Goal: Information Seeking & Learning: Learn about a topic

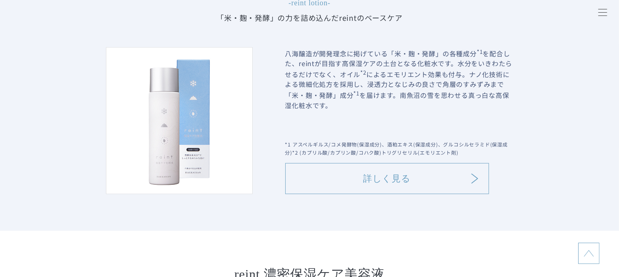
scroll to position [898, 0]
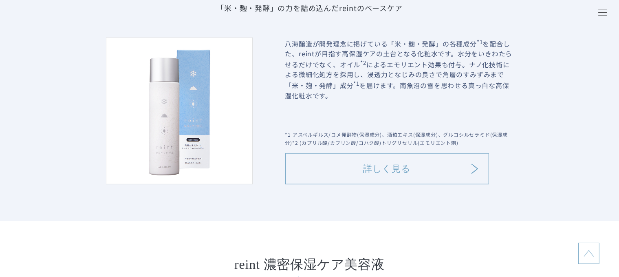
click at [471, 172] on icon at bounding box center [475, 169] width 10 height 10
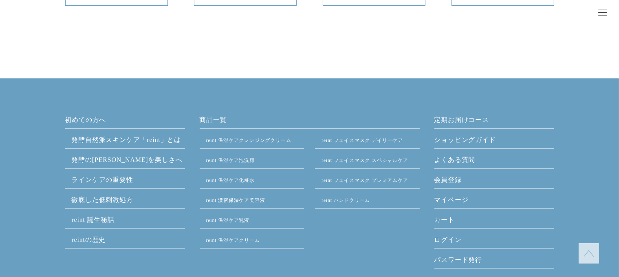
scroll to position [5620, 0]
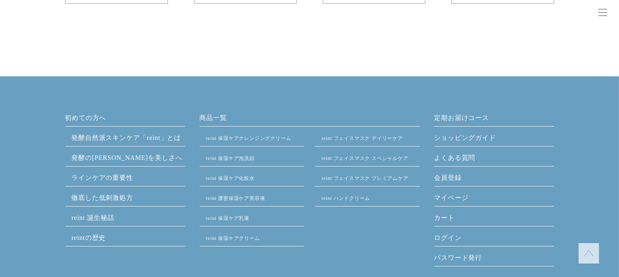
click at [280, 141] on link "reint 保湿ケアクレンジングクリーム" at bounding box center [248, 138] width 85 height 6
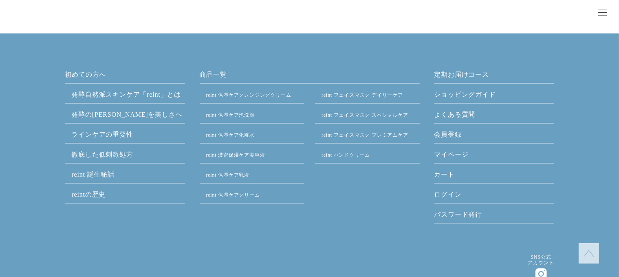
scroll to position [4592, 0]
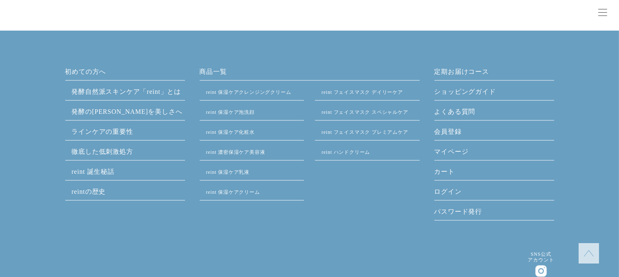
click at [103, 195] on link "reintの歴史" at bounding box center [89, 191] width 34 height 7
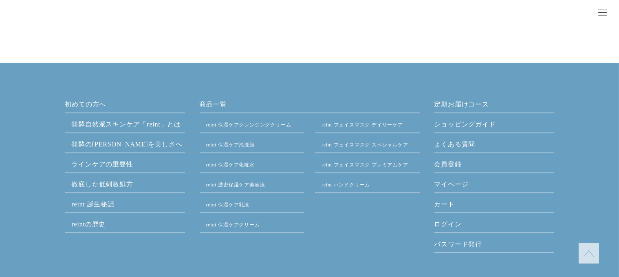
scroll to position [2415, 0]
click at [469, 148] on link "よくある質問" at bounding box center [494, 146] width 120 height 13
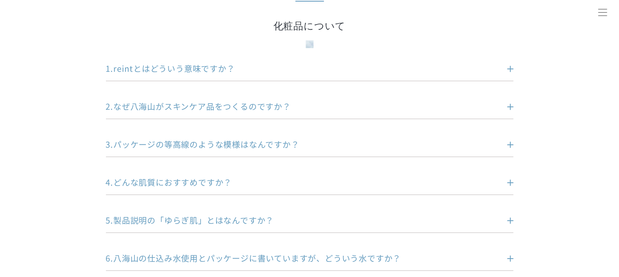
scroll to position [120, 0]
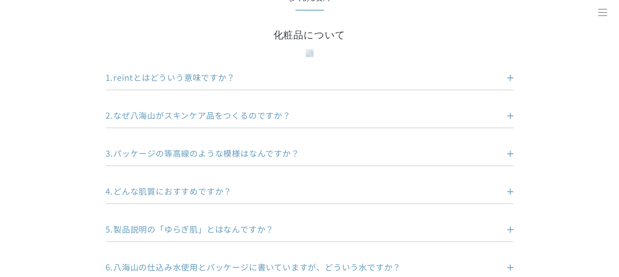
click at [510, 77] on dt "1.reintとはどういう意味ですか？" at bounding box center [310, 77] width 408 height 11
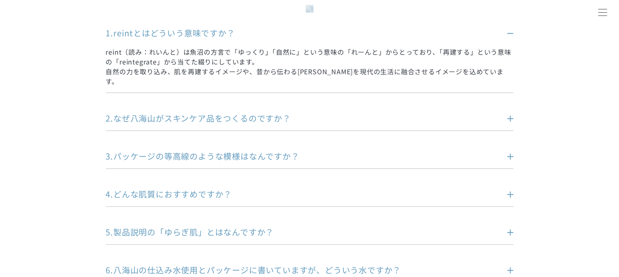
scroll to position [165, 0]
click at [507, 112] on dt "2.なぜ八海山がスキンケア品をつくるのですか？" at bounding box center [310, 117] width 408 height 11
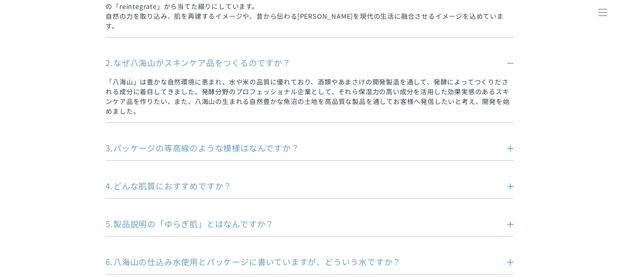
scroll to position [227, 0]
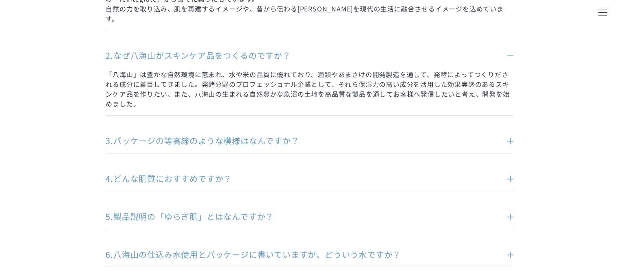
click at [510, 135] on dt "3.パッケージの等高線のような模様はなんですか？" at bounding box center [310, 140] width 408 height 11
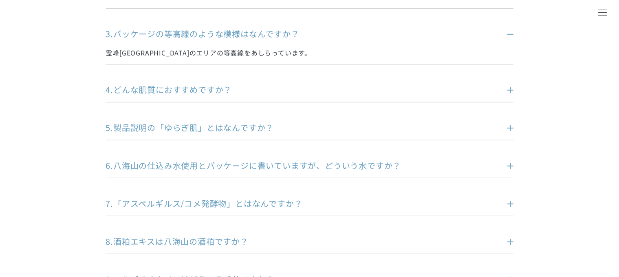
scroll to position [336, 0]
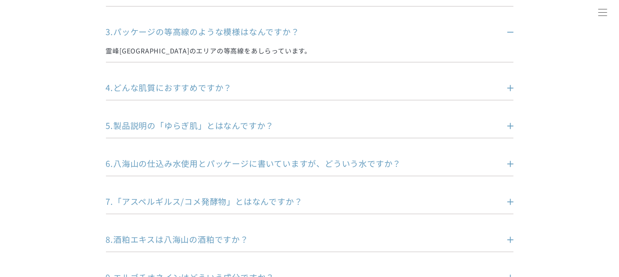
click at [510, 82] on dt "4.どんな肌質におすすめですか？" at bounding box center [310, 87] width 408 height 11
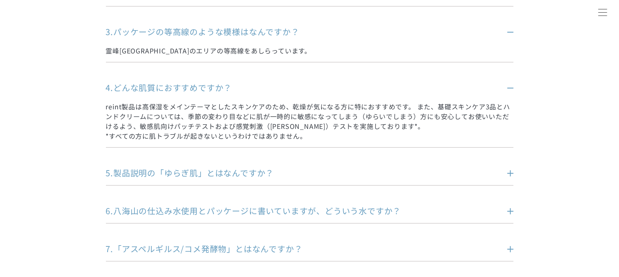
click at [510, 167] on dt "5.製品説明の「ゆらぎ肌」とはなんですか？" at bounding box center [310, 172] width 408 height 11
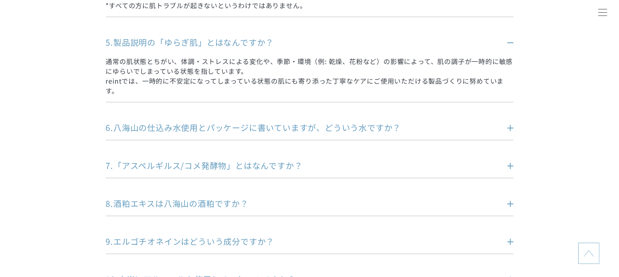
scroll to position [468, 0]
click at [510, 121] on dt "6.八海山の仕込み水使用とパッケージに書いていますが、どういう水ですか？" at bounding box center [310, 126] width 408 height 11
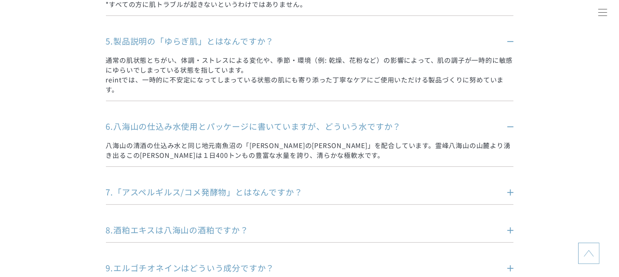
click at [510, 186] on dt "7.「アスペルギルス/コメ発酵物」とはなんですか？" at bounding box center [310, 191] width 408 height 11
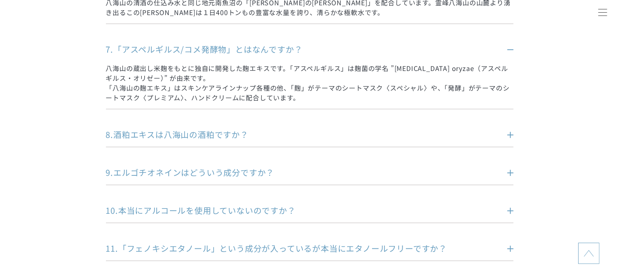
scroll to position [614, 0]
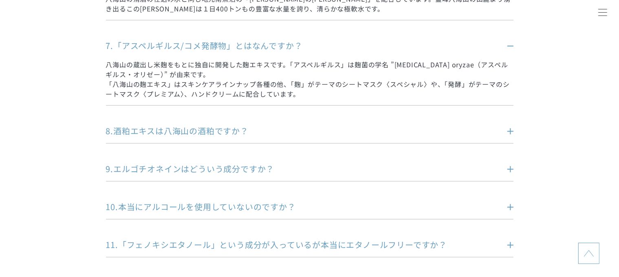
click at [510, 125] on dt "8.酒粕エキスは八海山の酒粕ですか？" at bounding box center [310, 130] width 408 height 11
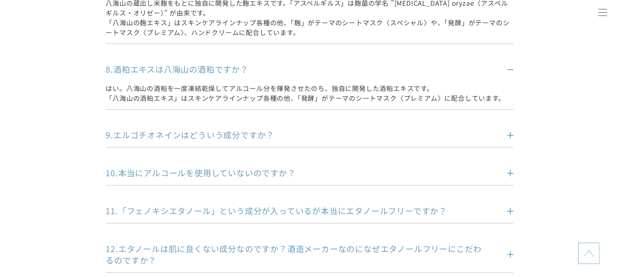
scroll to position [679, 0]
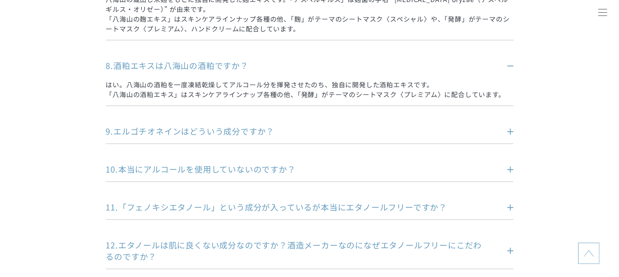
click at [512, 126] on dt "9.エルゴチオネインはどういう成分ですか？" at bounding box center [310, 131] width 408 height 11
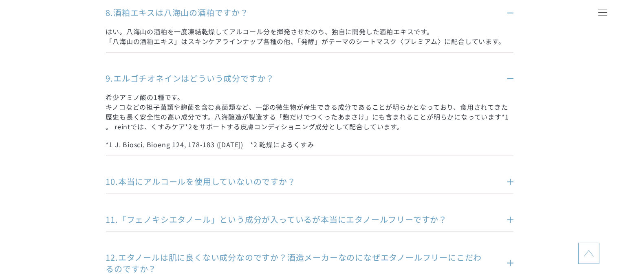
scroll to position [733, 0]
click at [510, 175] on dt "10.本当にアルコールを使用していないのですか？" at bounding box center [310, 180] width 408 height 11
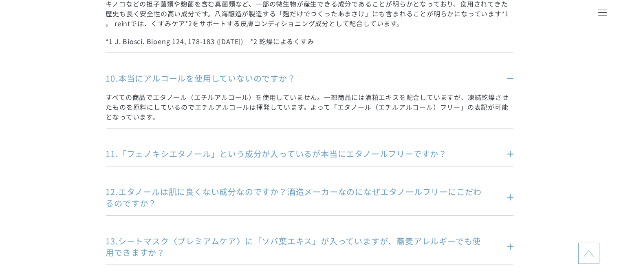
scroll to position [839, 0]
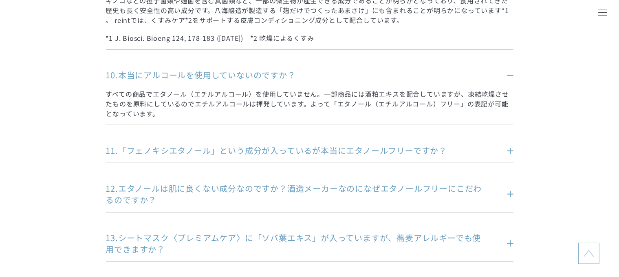
click at [510, 145] on dt "11.「フェノキシエタノール」という成分が入っているが本当にエタノールフリーですか？" at bounding box center [310, 150] width 408 height 11
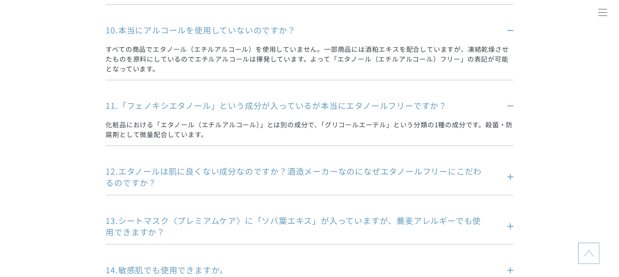
scroll to position [887, 0]
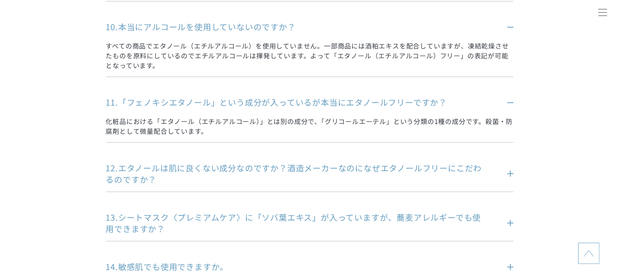
click at [510, 165] on dt "12.エタノールは肌に良くない成分なのですか？酒造メーカーなのになぜエタノールフリーにこだわるのですか？" at bounding box center [310, 173] width 408 height 23
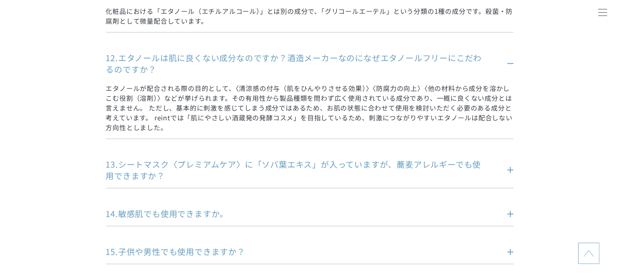
scroll to position [997, 0]
click at [508, 159] on dt "13.シートマスク〈プレミアムケア〉に「ソバ葉エキス」が入っていますが、蕎麦アレルギーでも使用できますか？" at bounding box center [310, 169] width 408 height 23
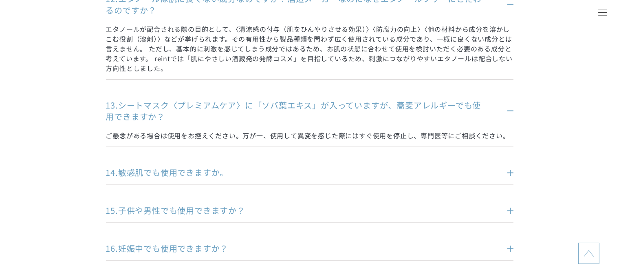
scroll to position [1059, 0]
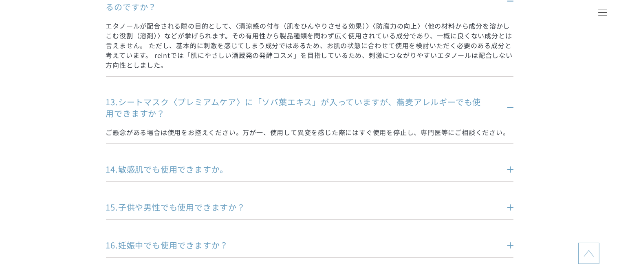
click at [509, 163] on dt "14.敏感肌でも使用できますか。" at bounding box center [310, 168] width 408 height 11
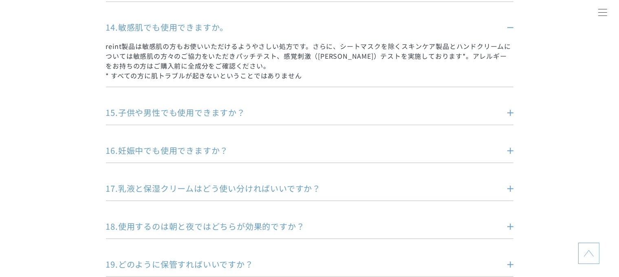
scroll to position [1204, 0]
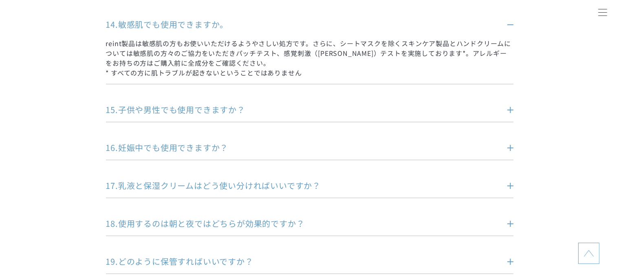
click at [512, 104] on dt "15.子供や男性でも使用できますか？" at bounding box center [310, 109] width 408 height 11
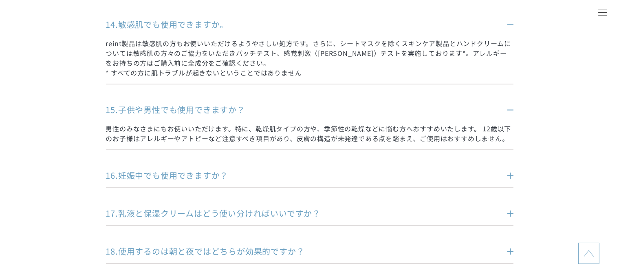
click at [512, 170] on dt "16.妊娠中でも使用できますか？" at bounding box center [310, 175] width 408 height 11
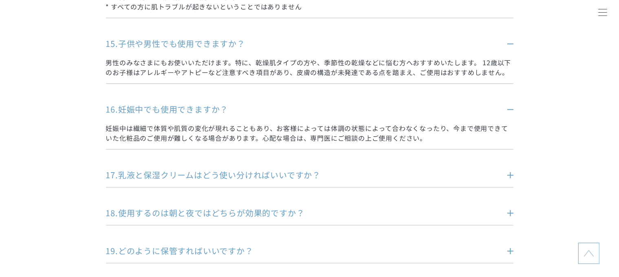
scroll to position [1274, 0]
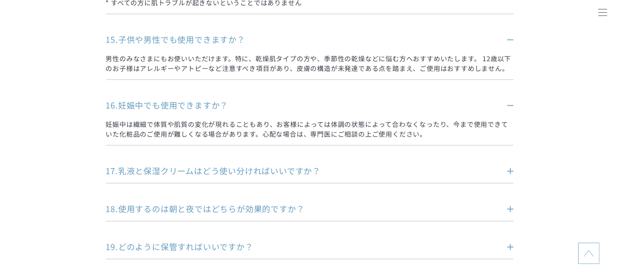
click at [510, 165] on dt "17.乳液と保湿クリームはどう使い分ければいいですか？" at bounding box center [310, 170] width 408 height 11
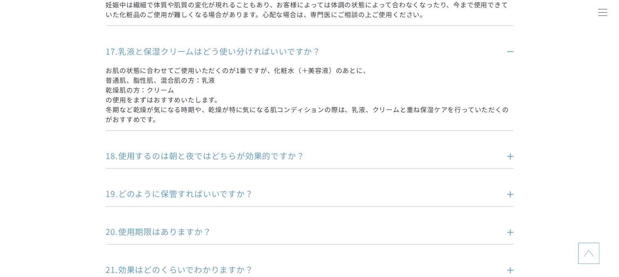
scroll to position [1395, 0]
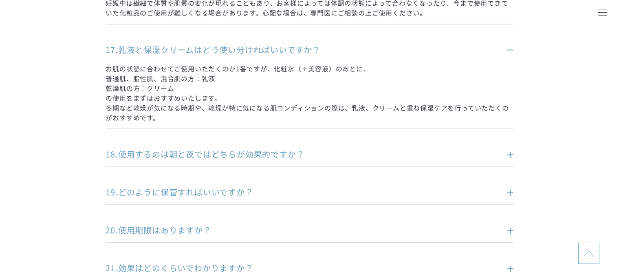
click at [510, 149] on dt "18.使用するのは朝と夜ではどちらが効果的ですか？" at bounding box center [310, 154] width 408 height 11
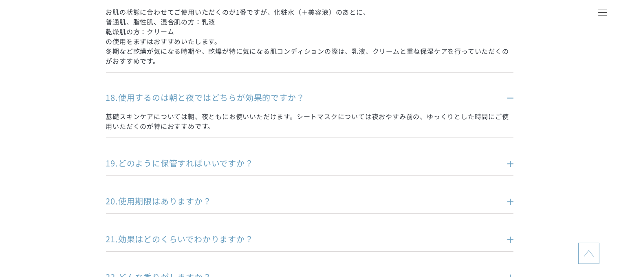
scroll to position [1452, 0]
click at [508, 157] on dt "19.どのように保管すればいいですか？" at bounding box center [310, 162] width 408 height 11
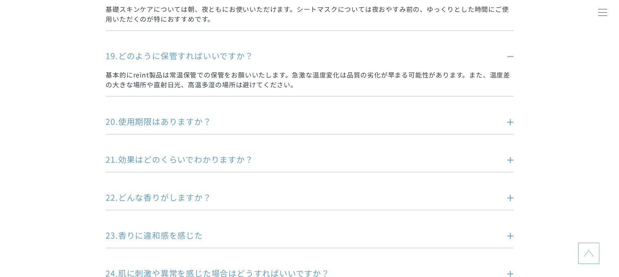
scroll to position [1560, 0]
click at [510, 115] on dt "20.使用期限はありますか？" at bounding box center [310, 120] width 408 height 11
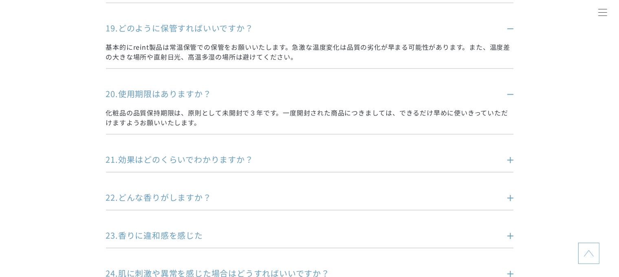
scroll to position [1598, 0]
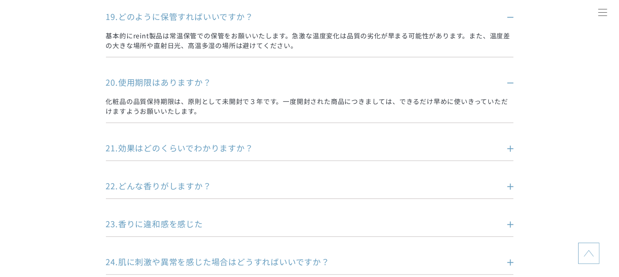
click at [510, 142] on dt "21.効果はどのくらいでわかりますか？" at bounding box center [310, 147] width 408 height 11
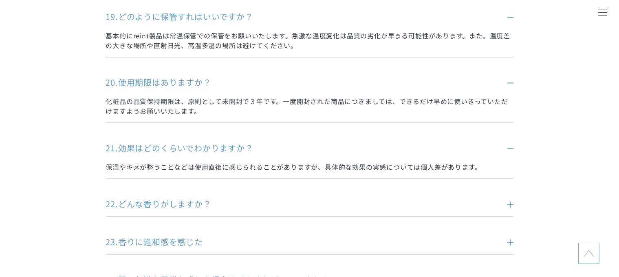
click at [510, 198] on dt "22.どんな香りがしますか？" at bounding box center [310, 203] width 408 height 11
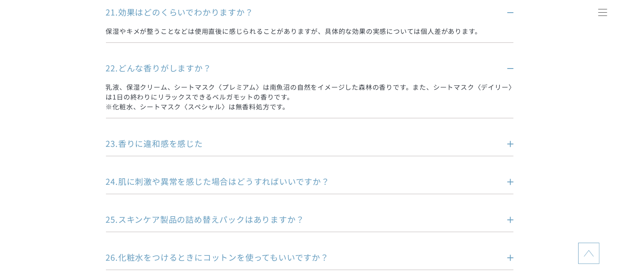
scroll to position [1735, 0]
click at [510, 137] on dt "23.香りに違和感を感じた" at bounding box center [310, 142] width 408 height 11
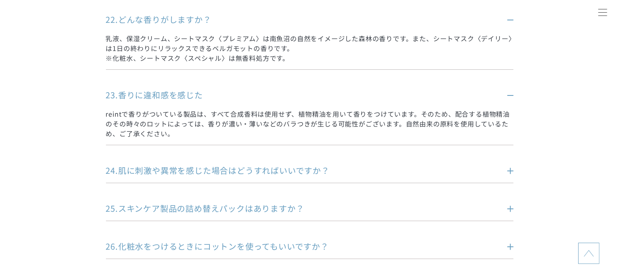
scroll to position [1784, 0]
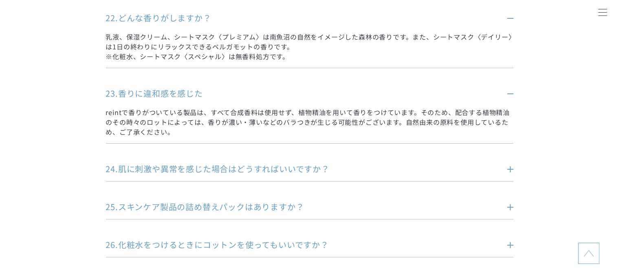
click at [510, 163] on dt "24.肌に刺激や異常を感じた場合はどうすればいいですか？" at bounding box center [310, 168] width 408 height 11
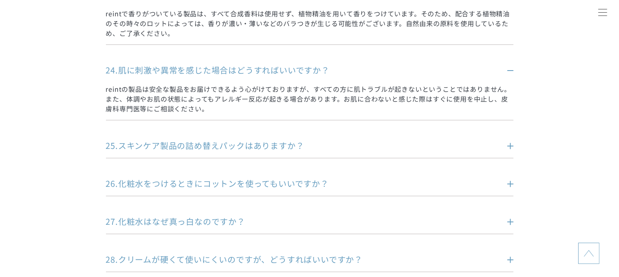
scroll to position [1884, 0]
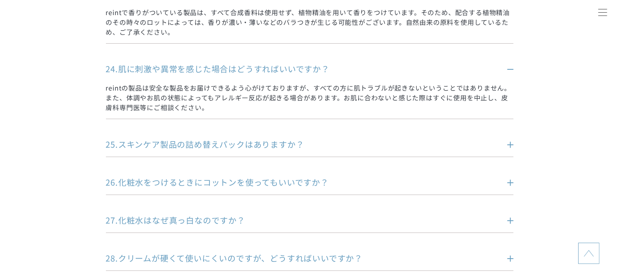
click at [510, 139] on dt "25.スキンケア製品の詰め替えパックはありますか？" at bounding box center [310, 144] width 408 height 11
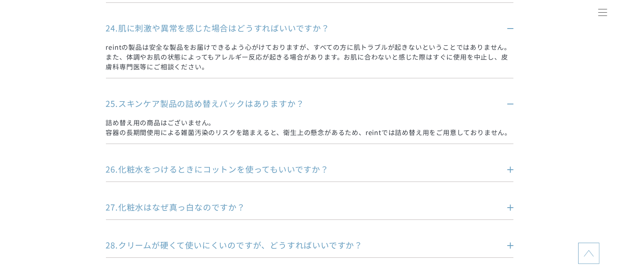
scroll to position [1925, 0]
click at [508, 163] on dt "26.化粧水をつけるときにコットンを使ってもいいですか？" at bounding box center [310, 168] width 408 height 11
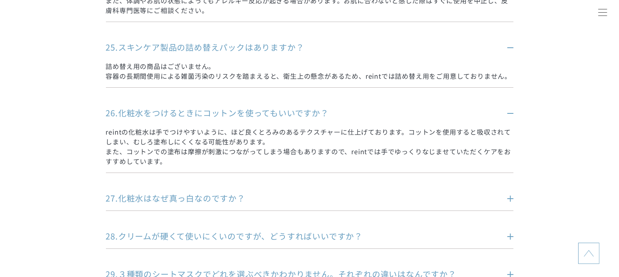
scroll to position [1981, 0]
click at [510, 192] on dt "27.化粧水はなぜ真っ白なのですか？" at bounding box center [310, 197] width 408 height 11
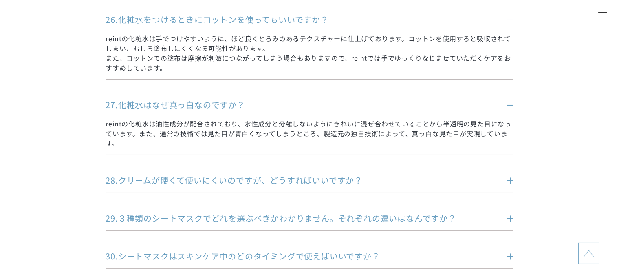
scroll to position [2076, 0]
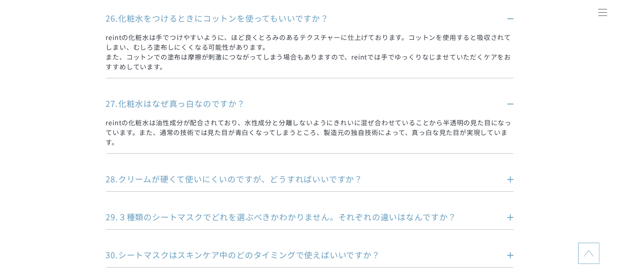
click at [510, 173] on dt "28.クリームが硬くて使いにくいのですが、どうすればいいですか？" at bounding box center [310, 178] width 408 height 11
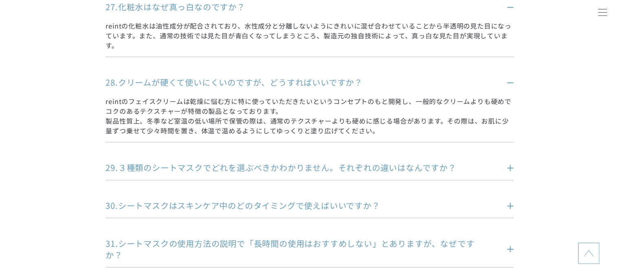
scroll to position [2175, 0]
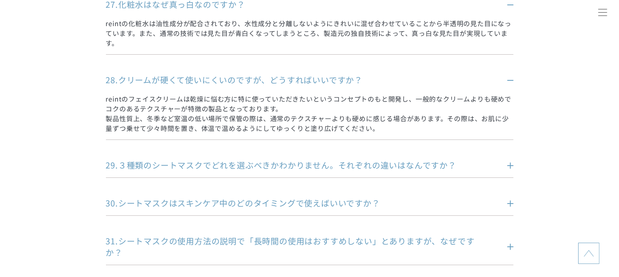
click at [499, 159] on dt "29.３種類のシートマスクでどれを選ぶべきかわかりません。それぞれの違いはなんですか？" at bounding box center [310, 164] width 408 height 11
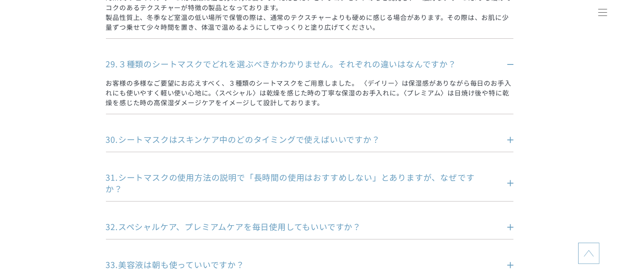
scroll to position [2276, 0]
click at [502, 133] on dt "30.シートマスクはスキンケア中のどのタイミングで使えばいいですか？" at bounding box center [310, 138] width 408 height 11
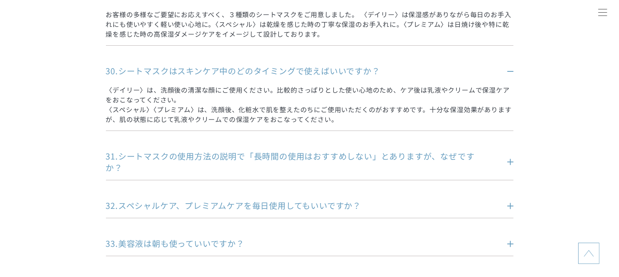
scroll to position [2344, 0]
click at [510, 151] on dt "31.シートマスクの使用方法の説明で「長時間の使用はおすすめしない」とありますが、なぜですか？" at bounding box center [310, 161] width 408 height 23
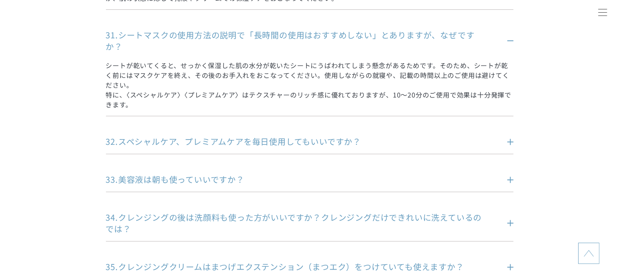
scroll to position [2466, 0]
click at [510, 134] on dt "32.スペシャルケア、プレミアムケアを毎日使用してもいいですか？" at bounding box center [310, 139] width 408 height 11
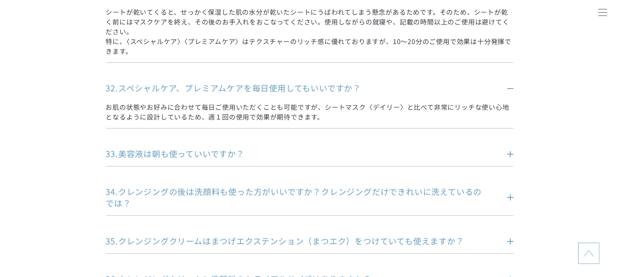
scroll to position [2519, 0]
click at [510, 147] on dt "33.美容液は朝も使っていいですか？" at bounding box center [310, 152] width 408 height 11
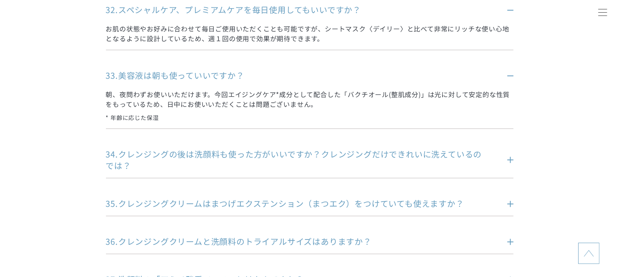
scroll to position [2598, 0]
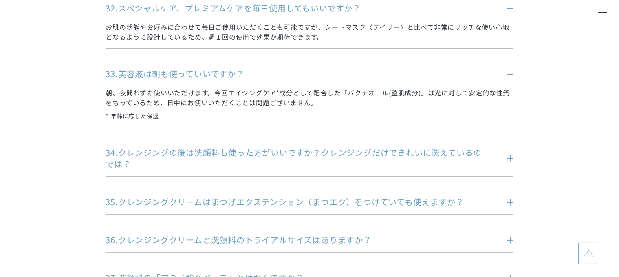
click at [510, 147] on dt "34.クレンジングの後は洗顔料も使った方がいいですか？クレンジングだけできれいに洗えているのでは？" at bounding box center [310, 158] width 408 height 23
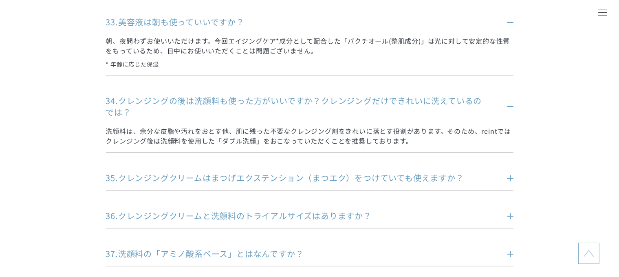
scroll to position [2653, 0]
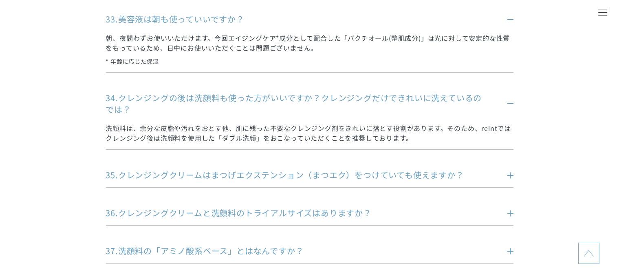
click at [510, 169] on dt "35.クレンジングクリームはまつげエクステンション（まつエク）をつけていても使えますか？" at bounding box center [310, 174] width 408 height 11
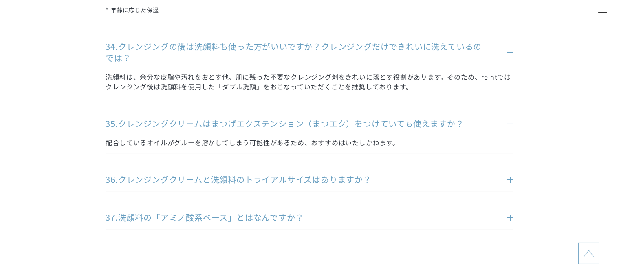
scroll to position [2706, 0]
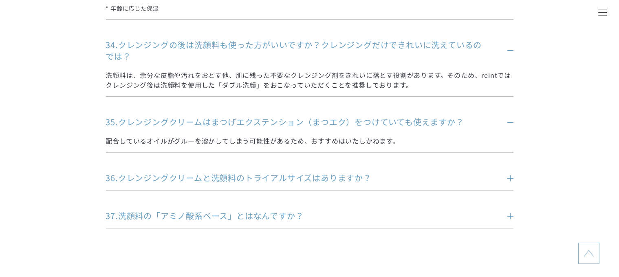
click at [512, 172] on dt "36.クレンジングクリームと洗顔料のトライアルサイズはありますか？" at bounding box center [310, 177] width 408 height 11
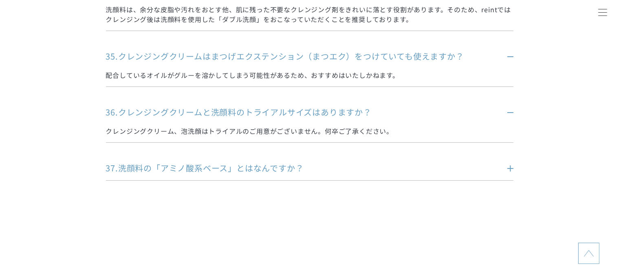
scroll to position [2773, 0]
click at [510, 161] on dt "37.洗顔料の「アミノ酸系ベース」とはなんですか？" at bounding box center [310, 166] width 408 height 11
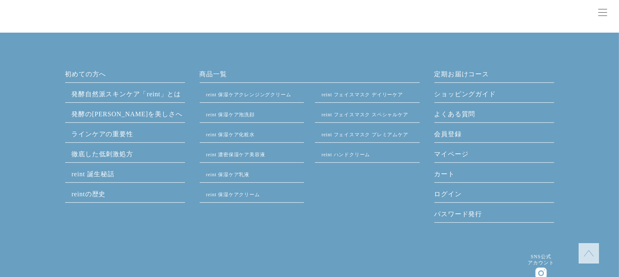
scroll to position [3273, 0]
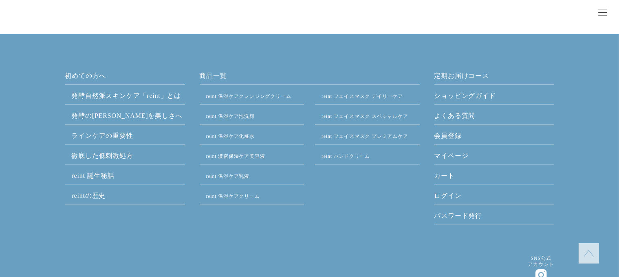
click at [105, 172] on link "reint 誕生秘話" at bounding box center [93, 175] width 43 height 7
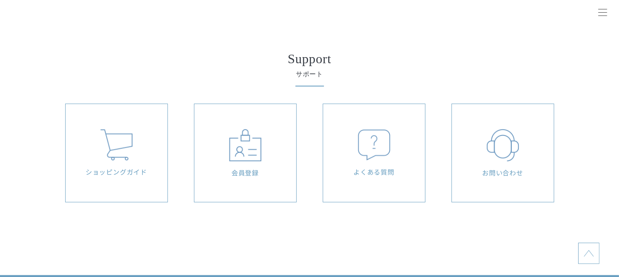
scroll to position [1972, 0]
